Goal: Information Seeking & Learning: Learn about a topic

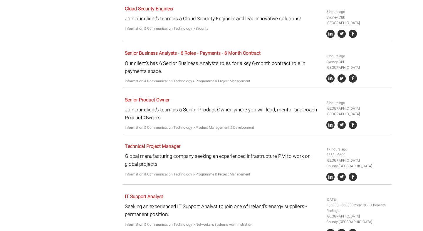
scroll to position [374, 0]
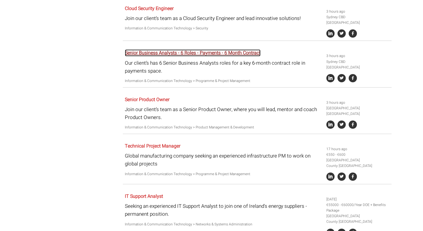
click at [242, 49] on link "Senior Business Analysts - 6 Roles - Payments - 6 Month Contract" at bounding box center [193, 52] width 136 height 7
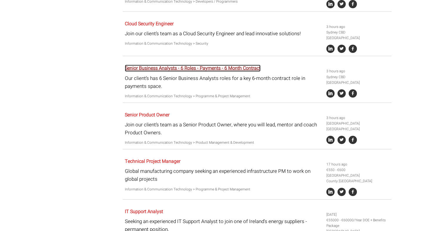
scroll to position [359, 0]
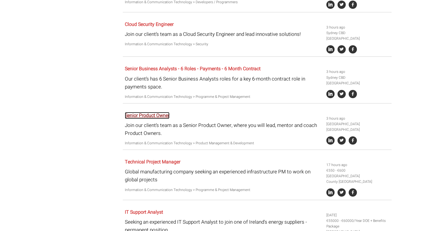
click at [163, 112] on link "Senior Product Owner" at bounding box center [147, 115] width 45 height 7
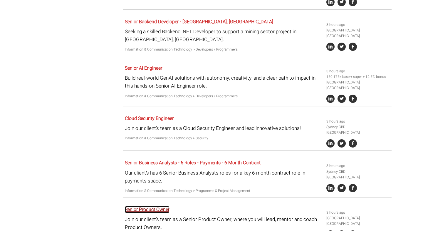
scroll to position [257, 0]
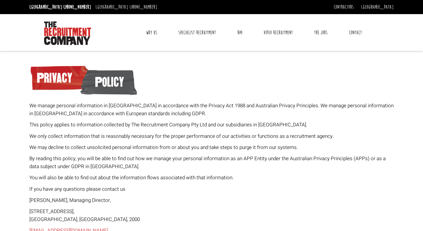
scroll to position [2070, 0]
